Goal: Transaction & Acquisition: Subscribe to service/newsletter

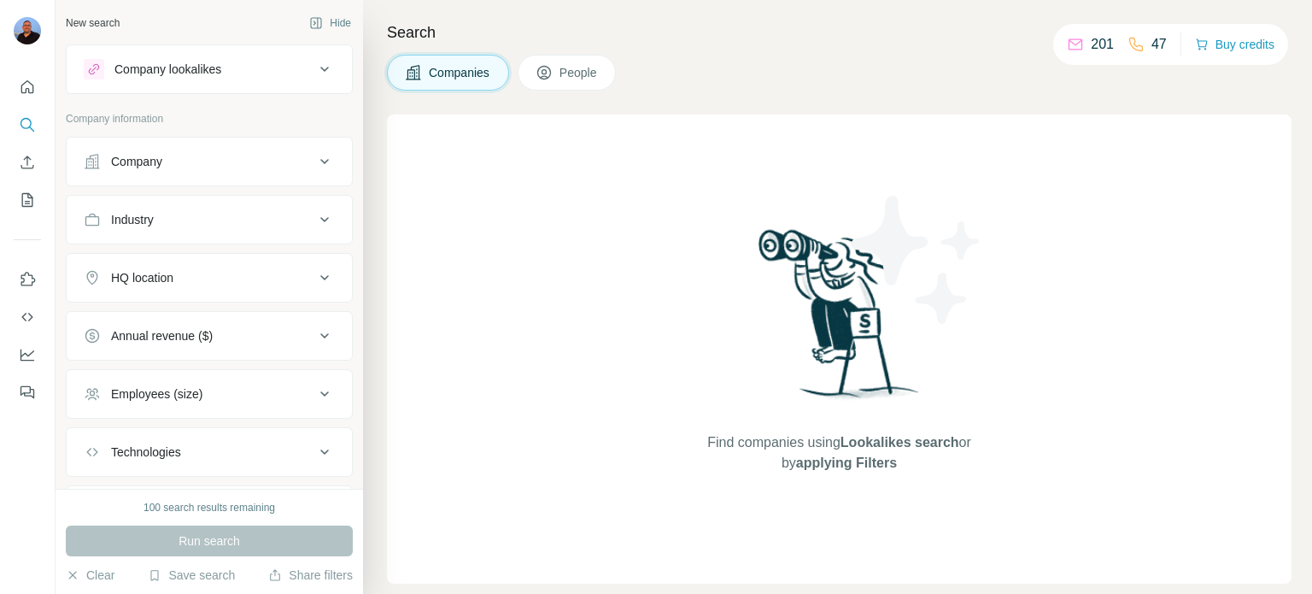
click at [206, 69] on div "Company lookalikes" at bounding box center [167, 69] width 107 height 17
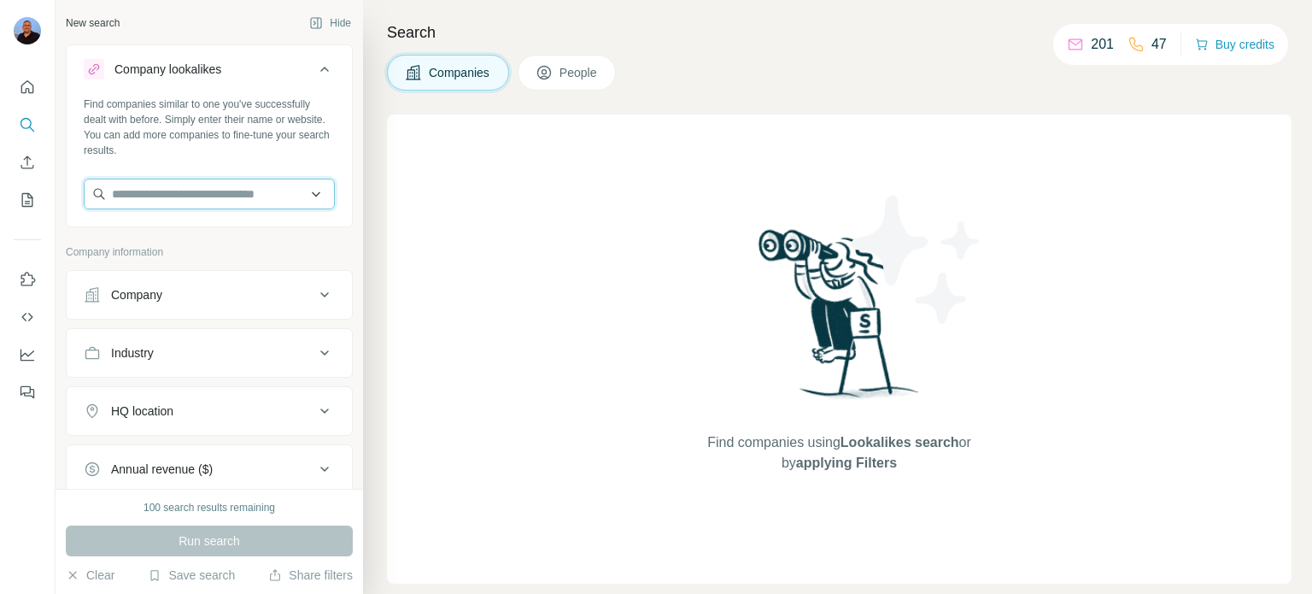
click at [185, 201] on input "text" at bounding box center [209, 194] width 251 height 31
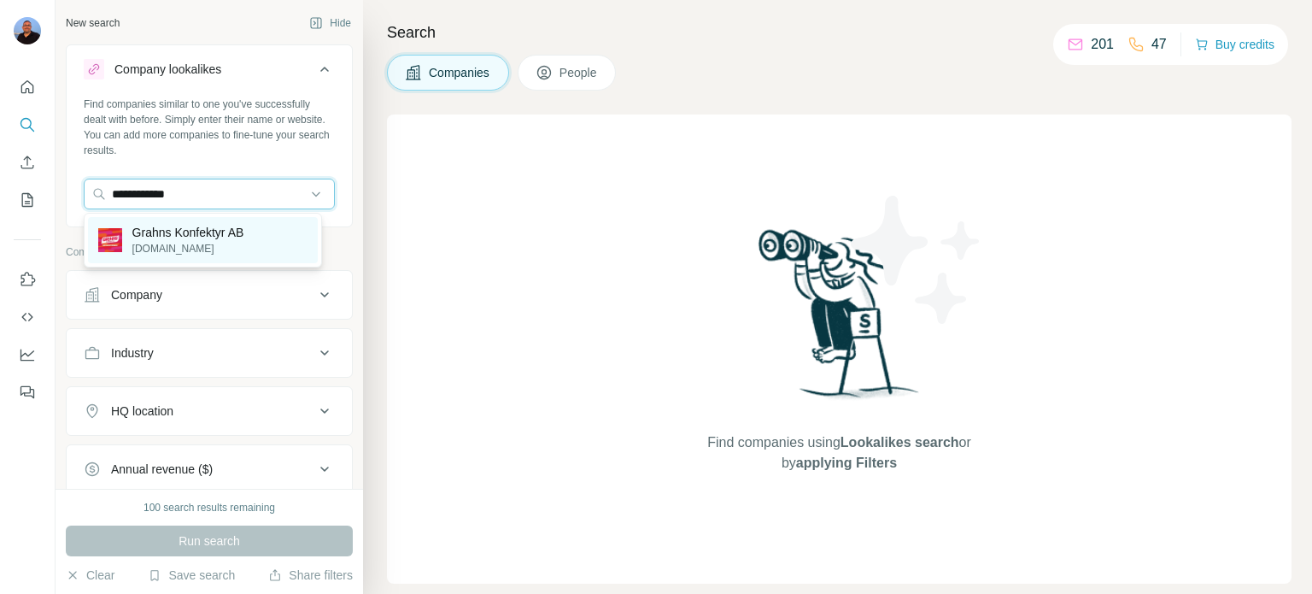
type input "**********"
click at [160, 237] on p "Grahns Konfektyr AB" at bounding box center [188, 232] width 112 height 17
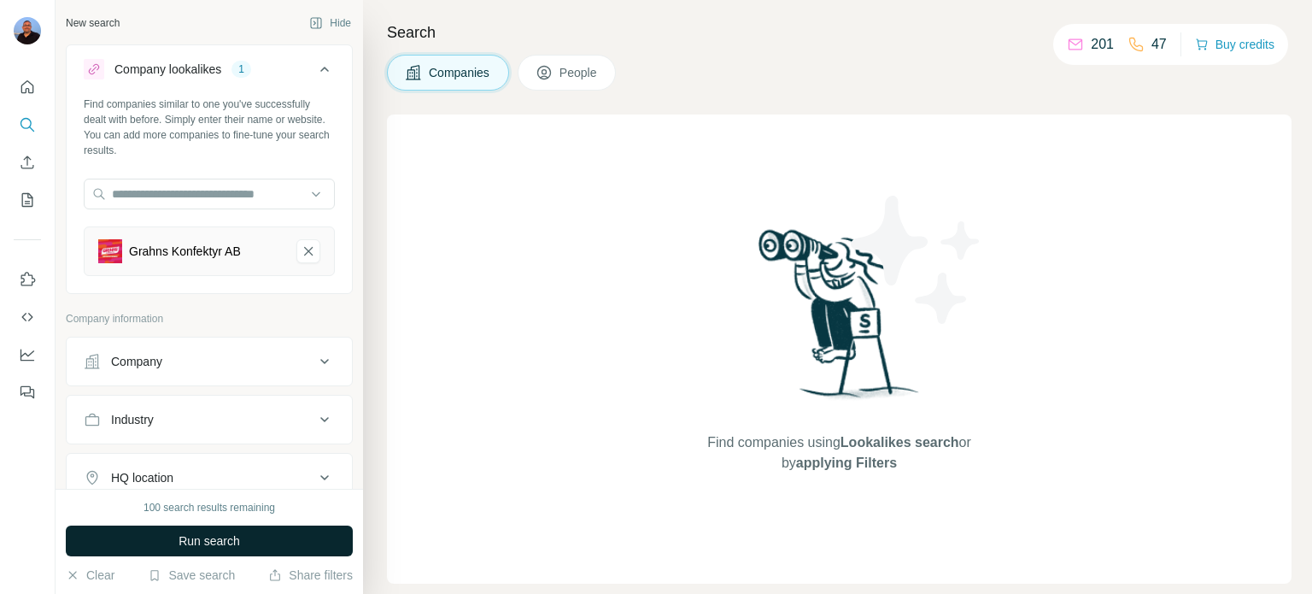
click at [241, 551] on button "Run search" at bounding box center [209, 540] width 287 height 31
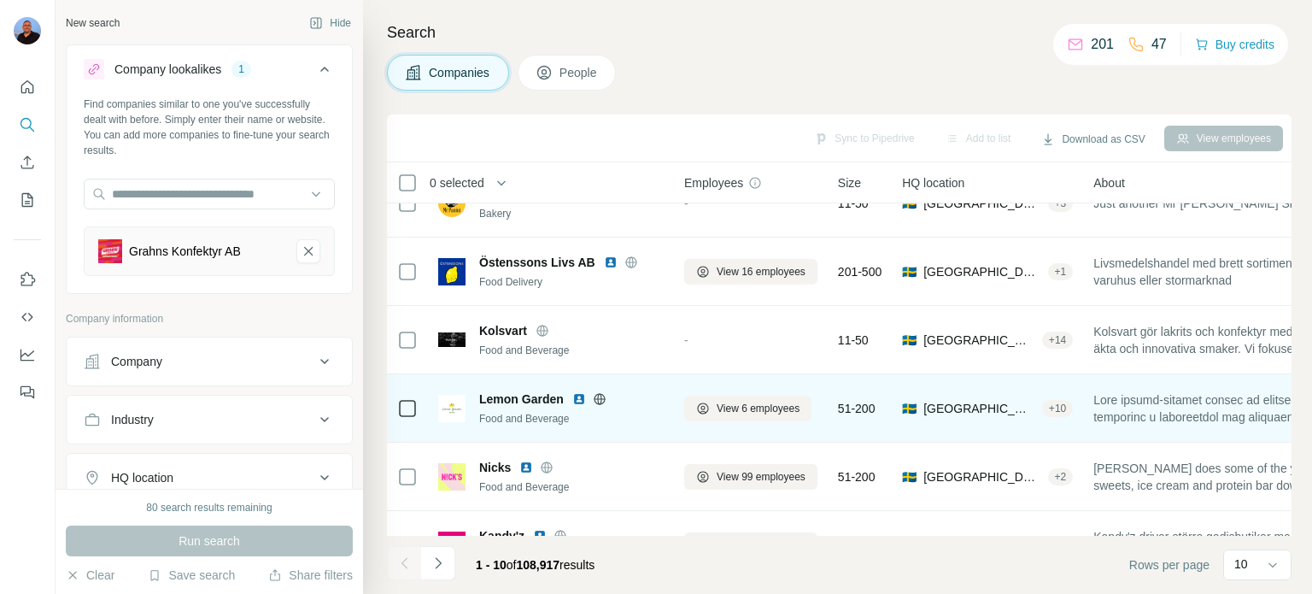
scroll to position [256, 0]
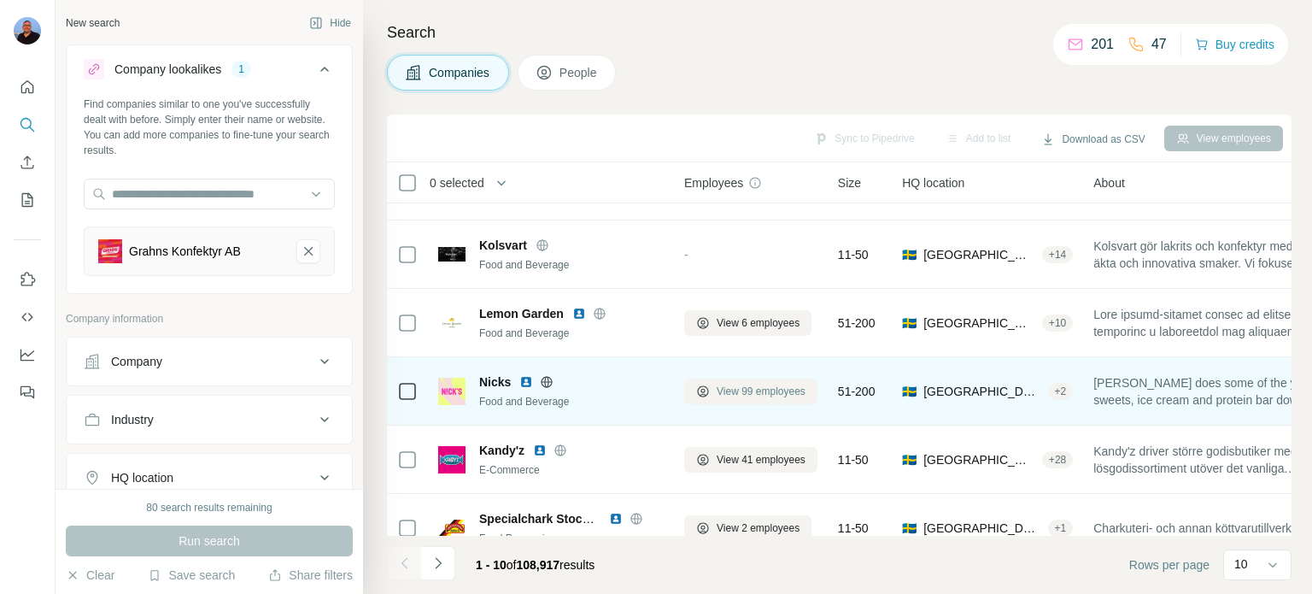
click at [751, 392] on span "View 99 employees" at bounding box center [761, 391] width 89 height 15
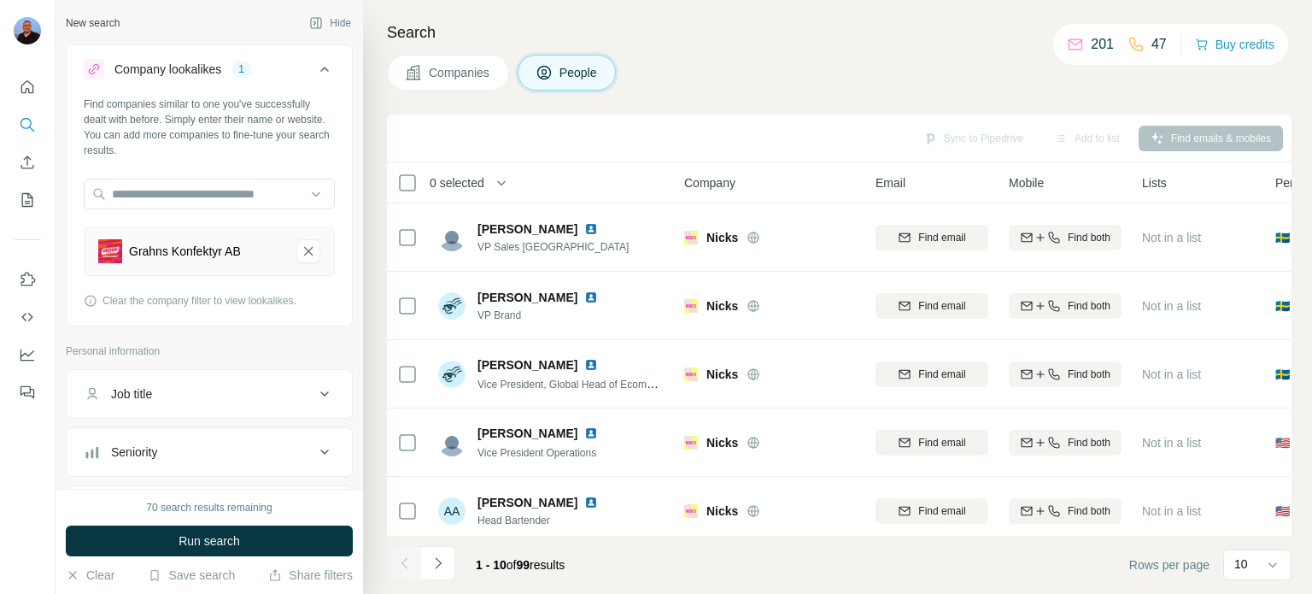
scroll to position [359, 0]
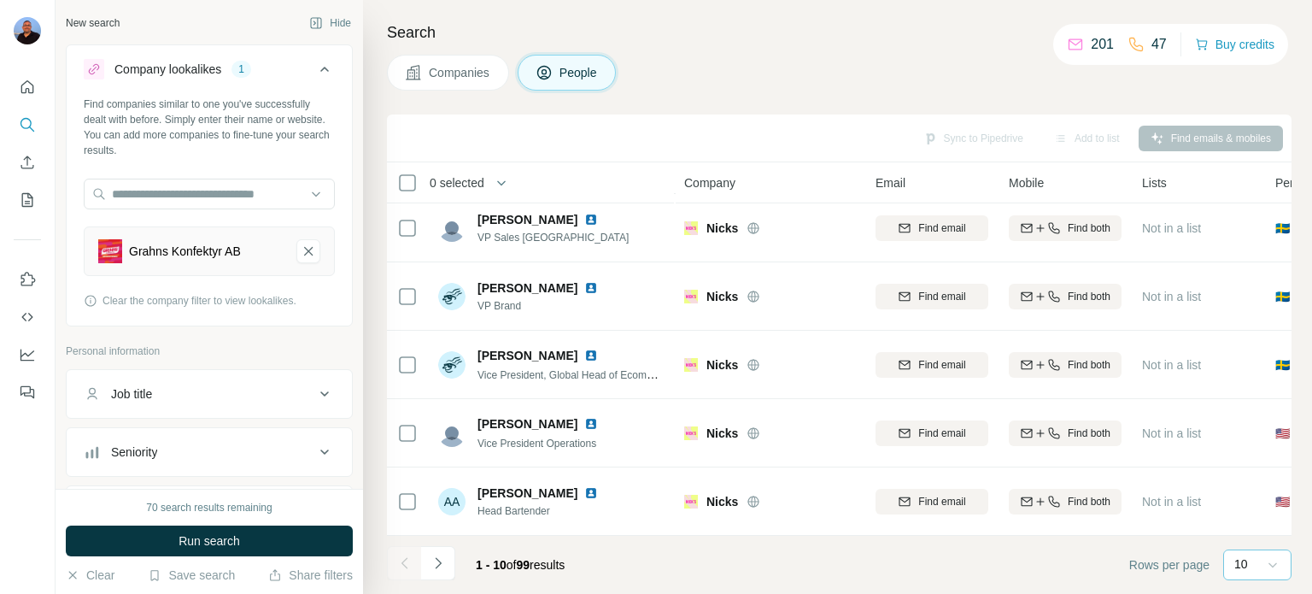
click at [1273, 563] on icon at bounding box center [1272, 564] width 17 height 17
click at [1258, 429] on div "60" at bounding box center [1257, 433] width 39 height 17
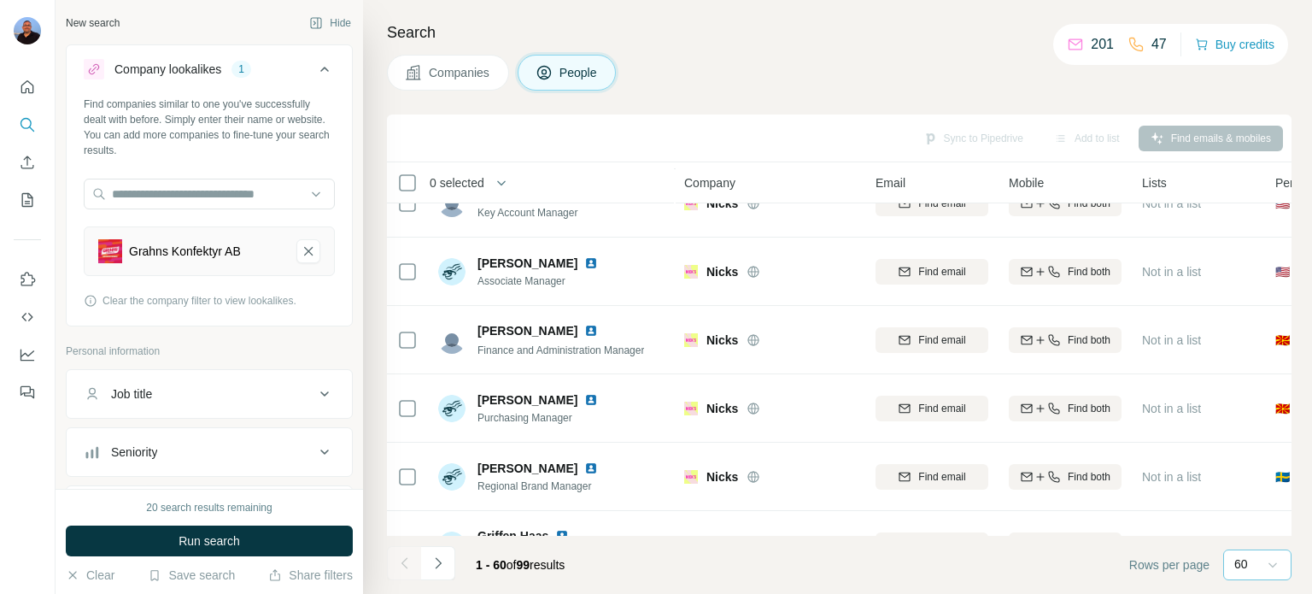
scroll to position [1896, 0]
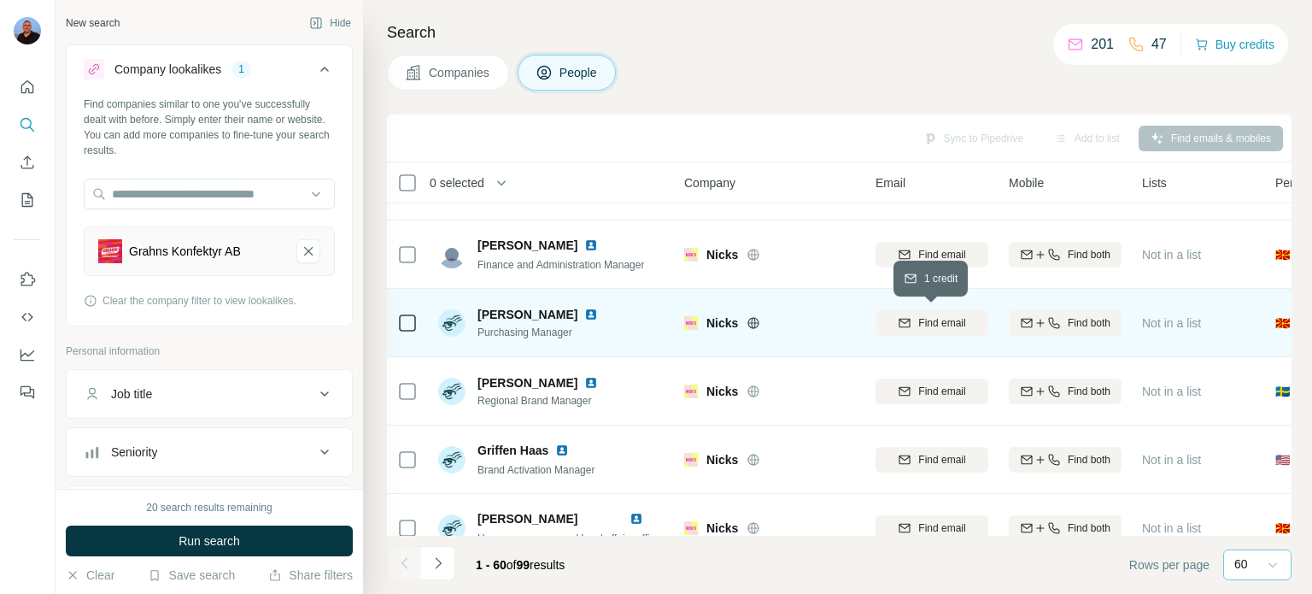
click at [933, 321] on span "Find email" at bounding box center [941, 322] width 47 height 15
click at [327, 20] on button "Hide" at bounding box center [330, 23] width 66 height 26
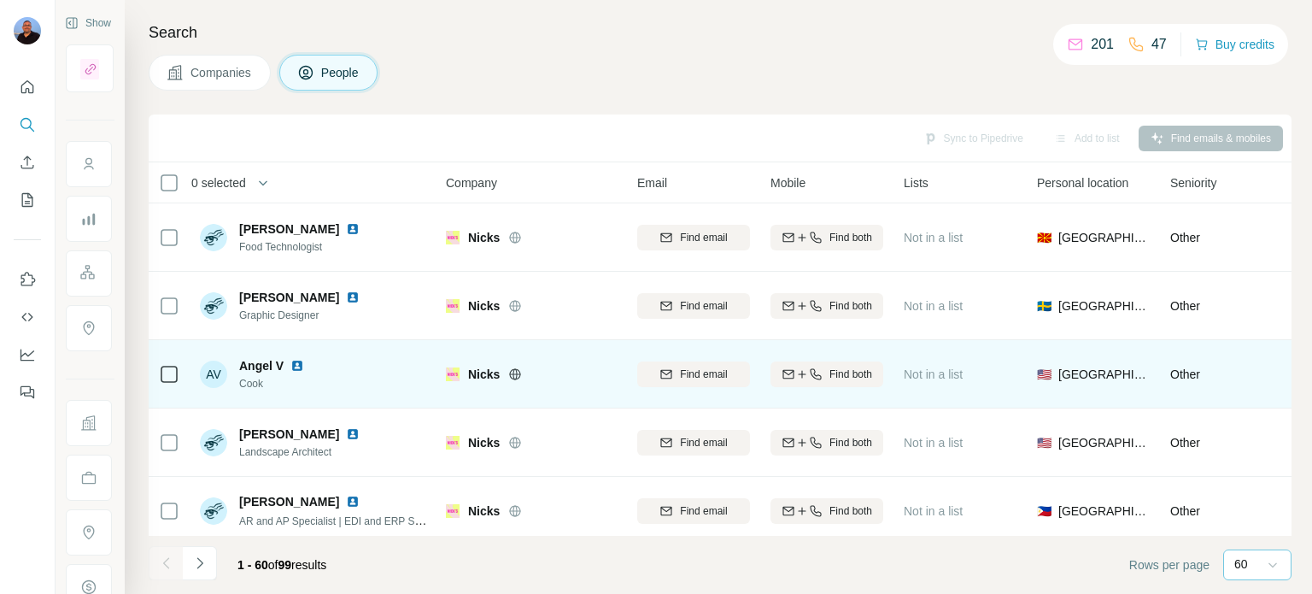
scroll to position [3776, 0]
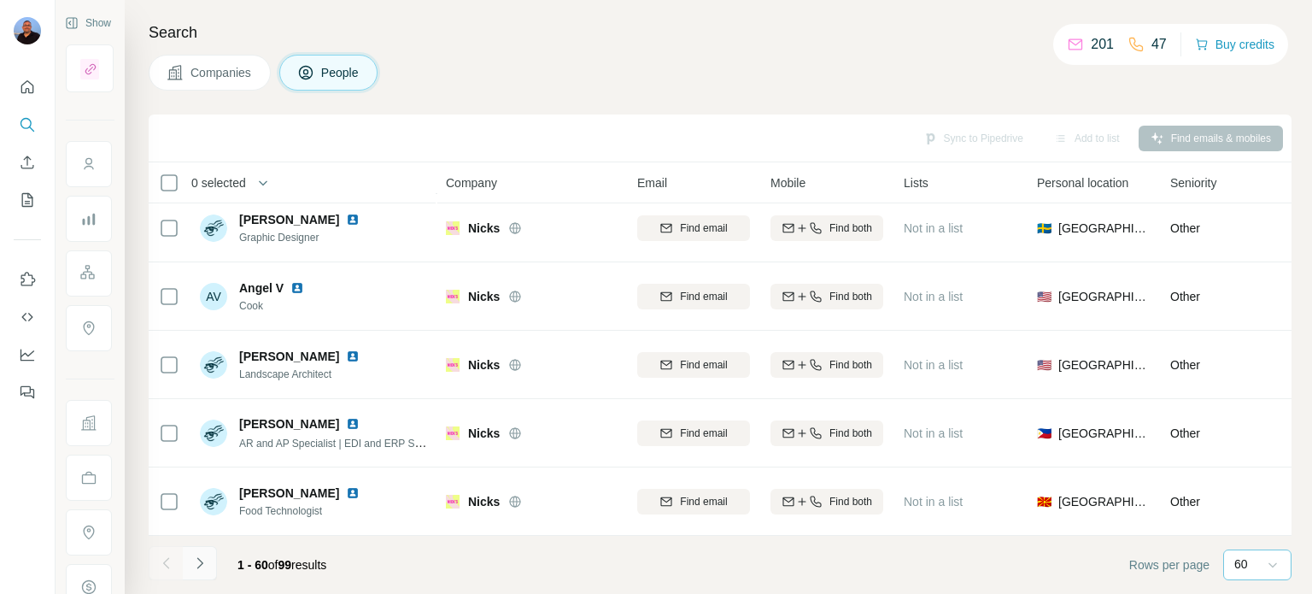
click at [205, 563] on icon "Navigate to next page" at bounding box center [199, 562] width 17 height 17
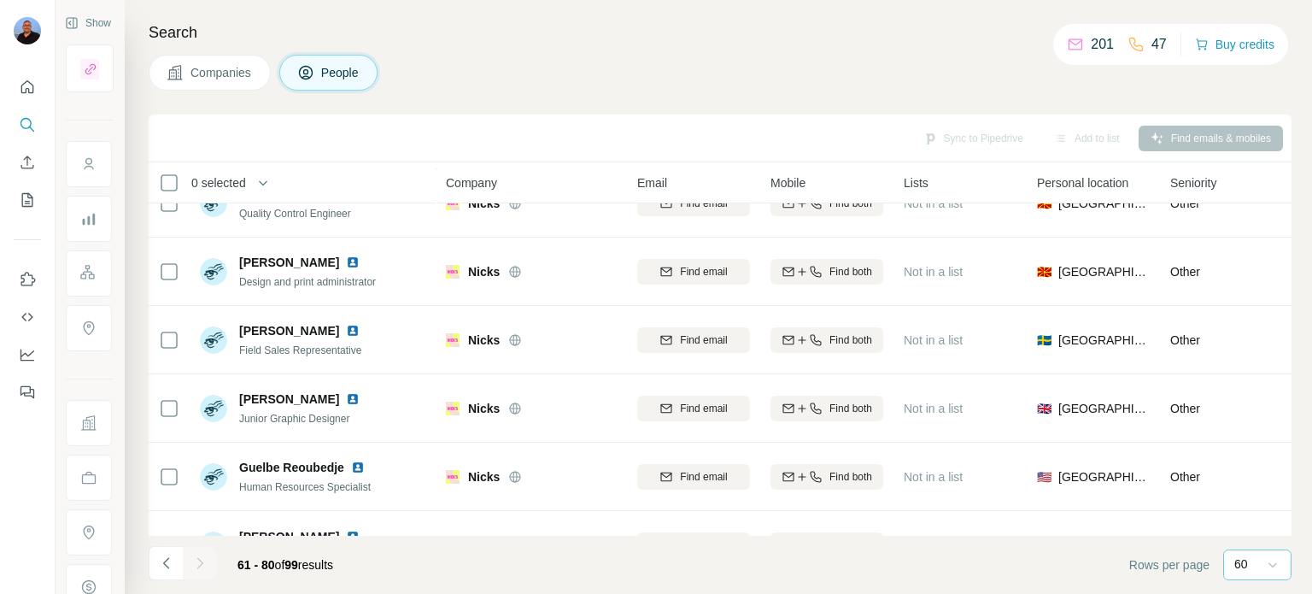
scroll to position [0, 0]
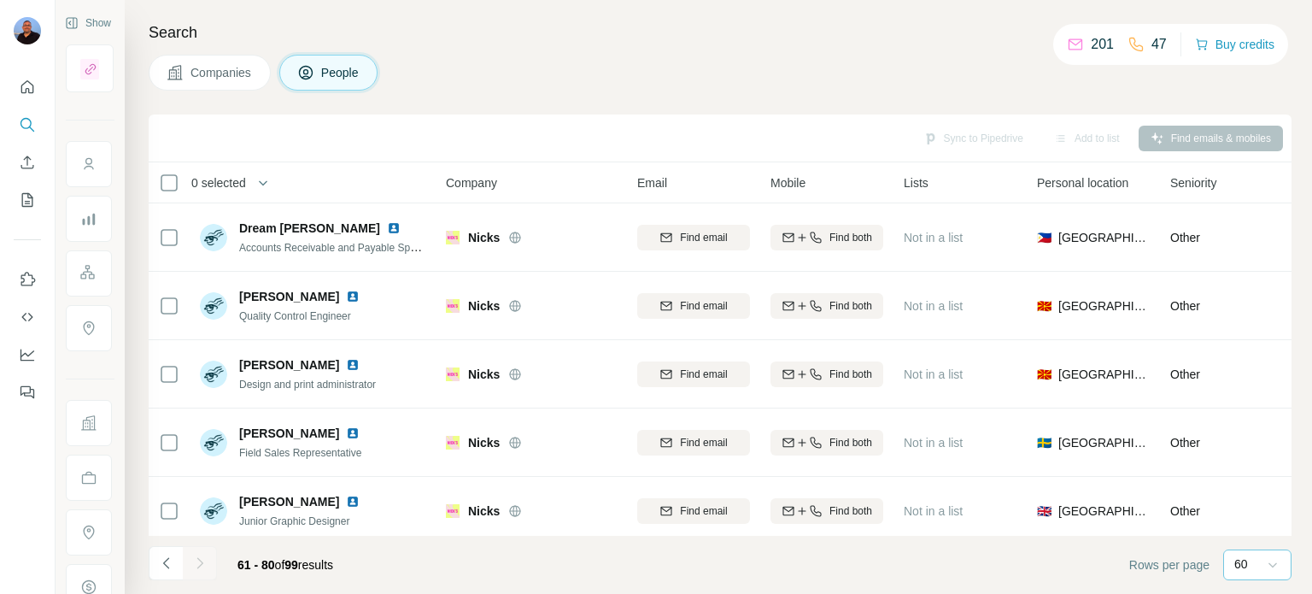
click at [349, 69] on span "People" at bounding box center [340, 72] width 39 height 17
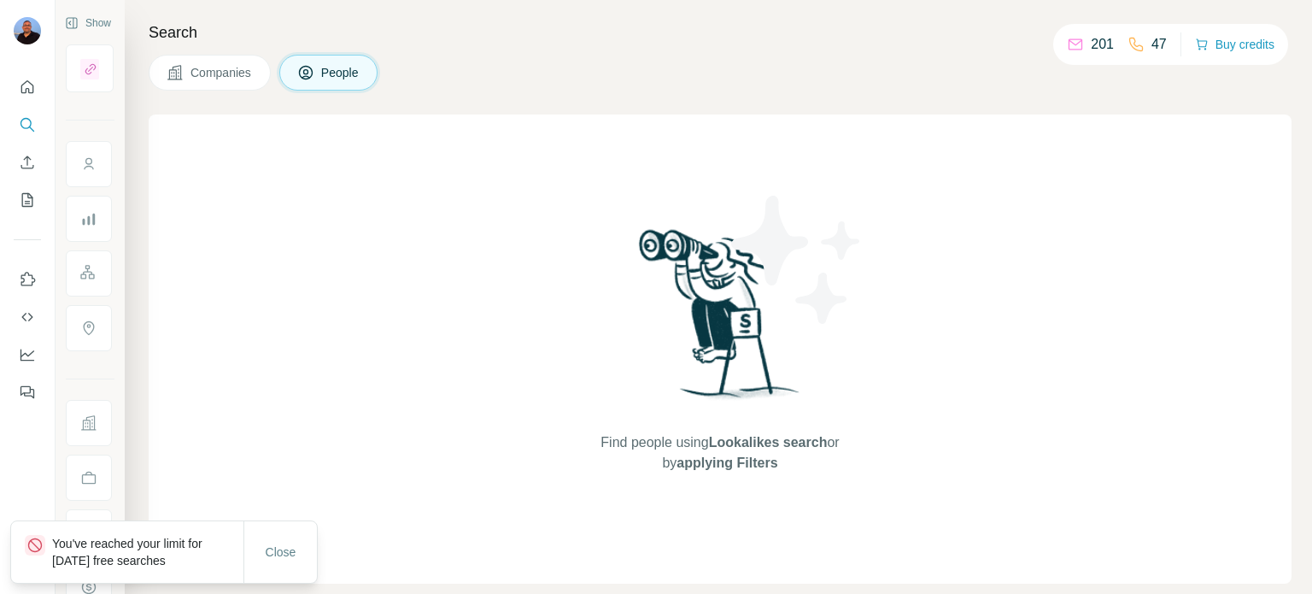
click at [1091, 44] on p "201" at bounding box center [1102, 44] width 23 height 21
click at [1167, 38] on div "201 47 Buy credits" at bounding box center [1170, 44] width 235 height 41
click at [1155, 39] on p "47" at bounding box center [1159, 44] width 15 height 21
click at [215, 78] on span "Companies" at bounding box center [221, 72] width 62 height 17
click at [185, 64] on button "Companies" at bounding box center [210, 73] width 122 height 36
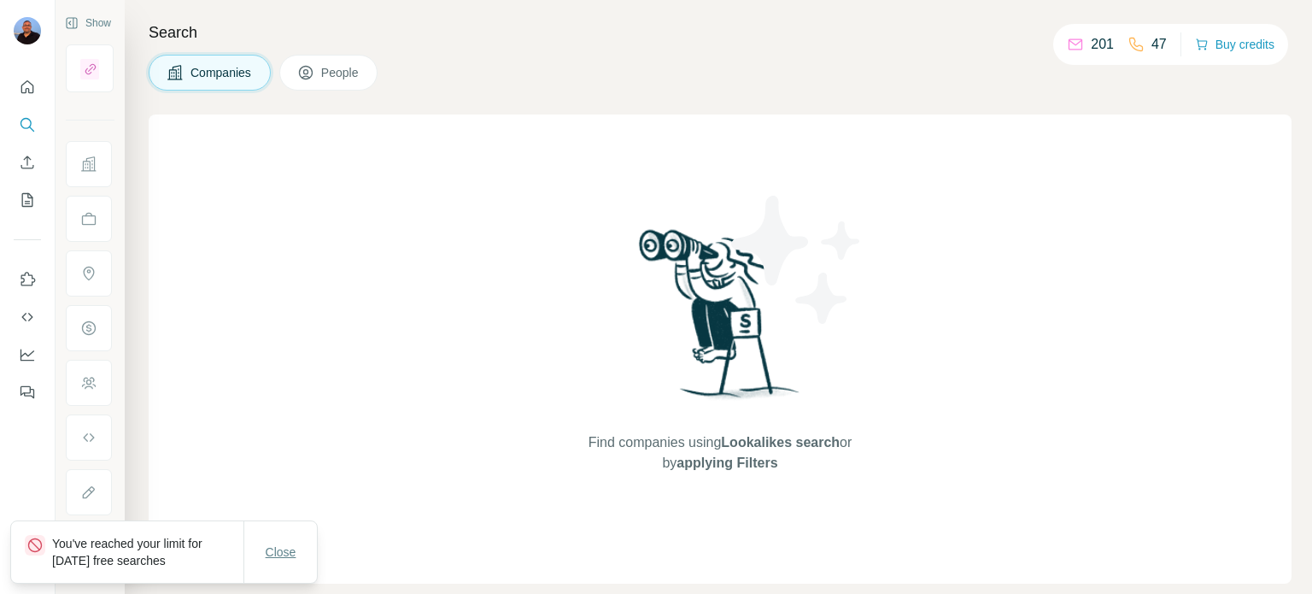
click at [275, 566] on button "Close" at bounding box center [281, 551] width 55 height 31
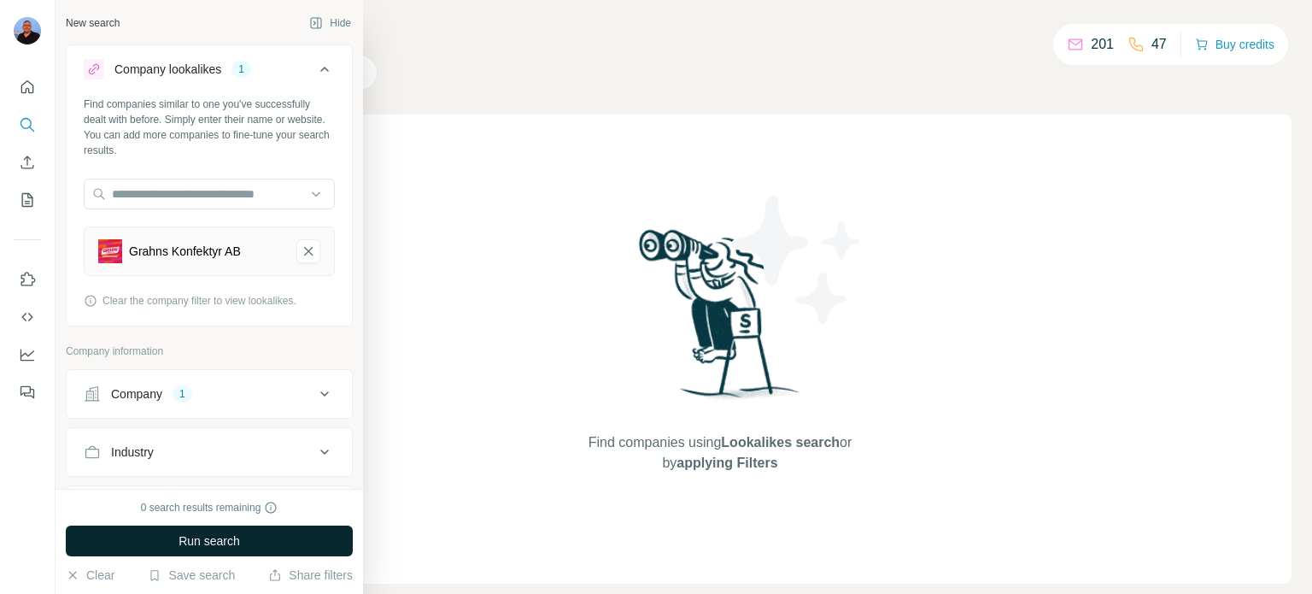
click at [239, 538] on span "Run search" at bounding box center [210, 540] width 62 height 17
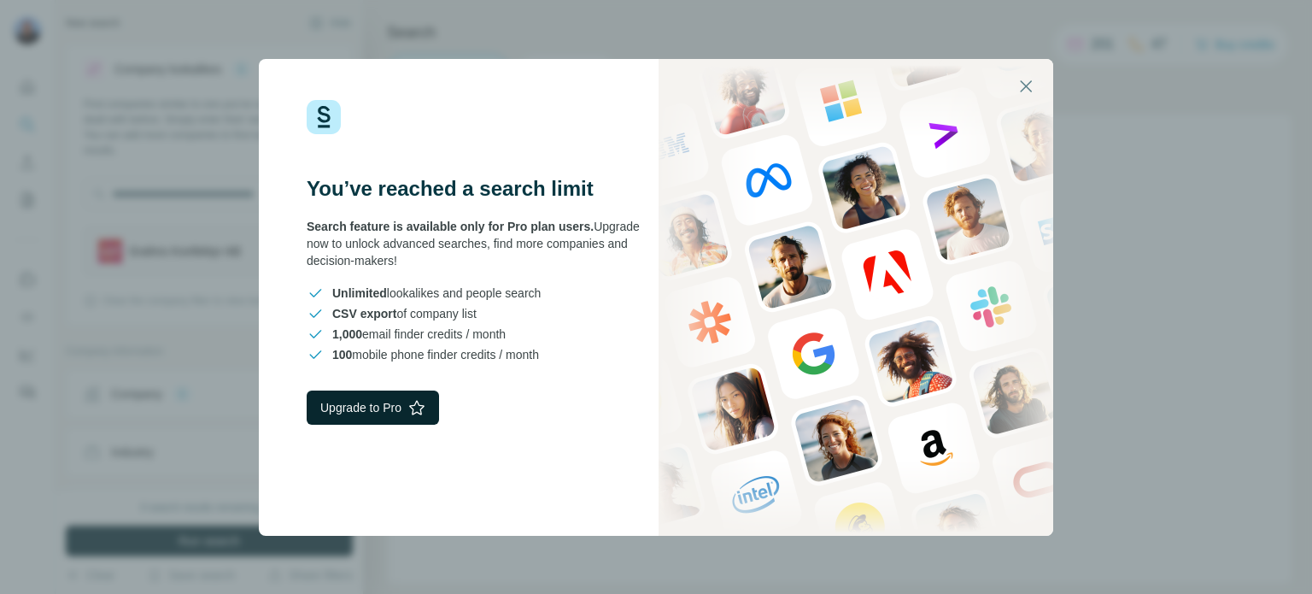
click at [372, 399] on button "Upgrade to Pro" at bounding box center [373, 407] width 132 height 34
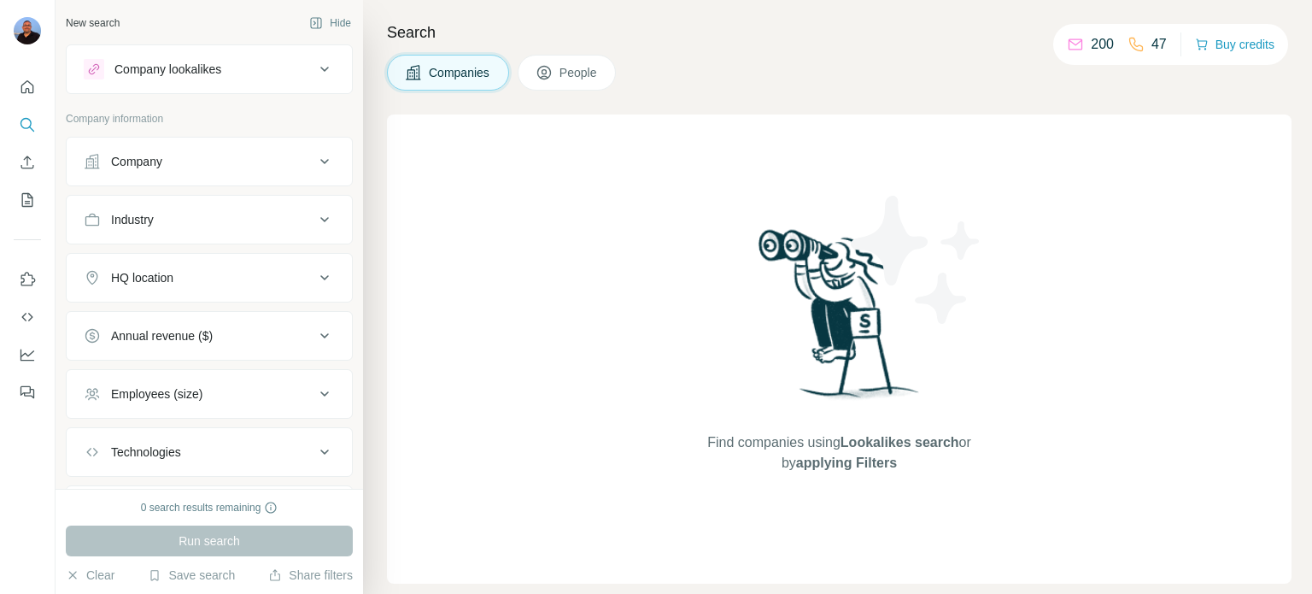
click at [213, 521] on div "0 search results remaining Run search Clear Save search Share filters" at bounding box center [210, 541] width 308 height 105
click at [220, 549] on div "Run search" at bounding box center [209, 540] width 287 height 31
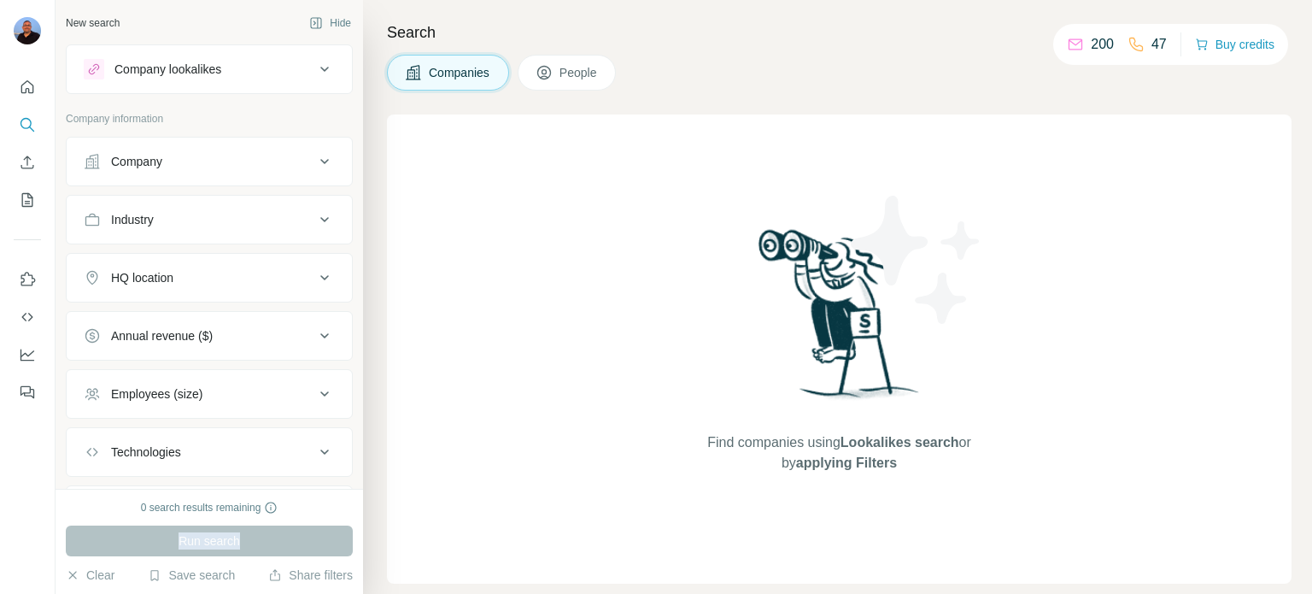
click at [220, 549] on div "Run search" at bounding box center [209, 540] width 287 height 31
drag, startPoint x: 107, startPoint y: 571, endPoint x: 99, endPoint y: 576, distance: 9.2
click at [103, 574] on button "Clear" at bounding box center [90, 574] width 49 height 17
click at [99, 576] on button "Clear" at bounding box center [90, 574] width 49 height 17
